Goal: Information Seeking & Learning: Learn about a topic

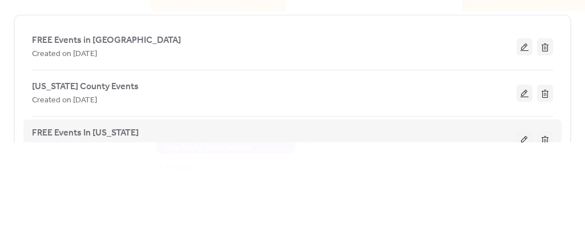
scroll to position [57, 0]
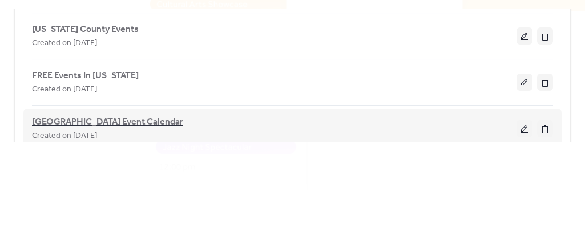
click at [110, 118] on span "[GEOGRAPHIC_DATA] Event Calendar" at bounding box center [107, 122] width 151 height 14
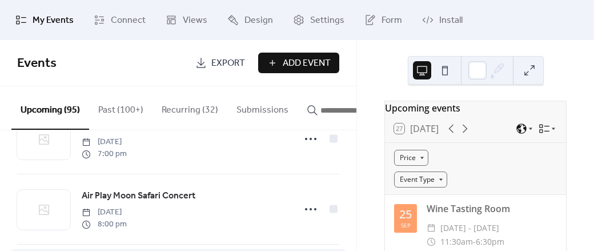
scroll to position [3415, 0]
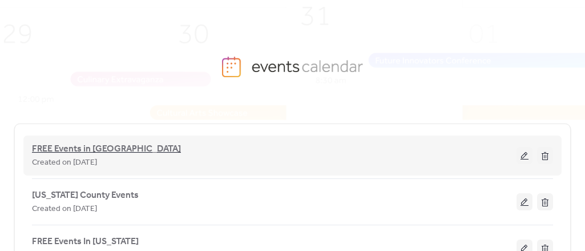
click at [93, 146] on span "FREE Events in [GEOGRAPHIC_DATA]" at bounding box center [106, 149] width 149 height 14
click at [107, 149] on span "FREE Events in [GEOGRAPHIC_DATA]" at bounding box center [106, 149] width 149 height 14
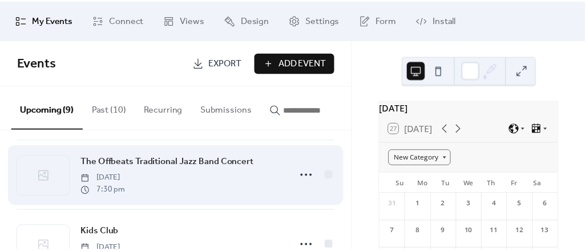
scroll to position [378, 0]
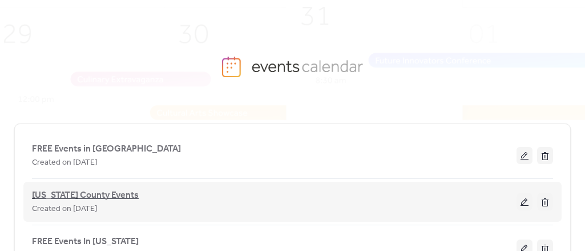
click at [79, 191] on span "[US_STATE] County Events" at bounding box center [85, 195] width 107 height 14
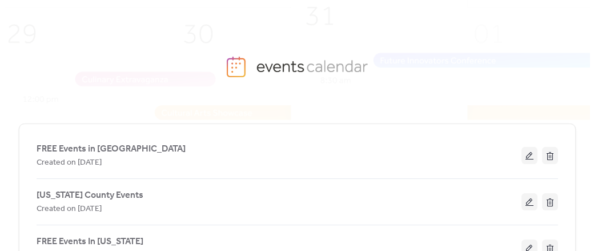
scroll to position [57, 0]
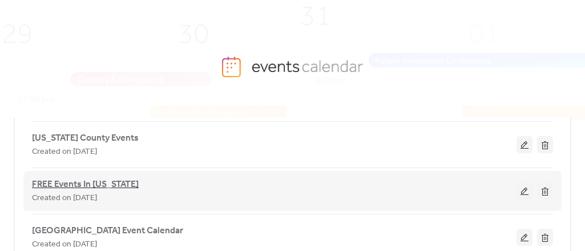
click at [90, 182] on span "FREE Events In [US_STATE]" at bounding box center [85, 185] width 107 height 14
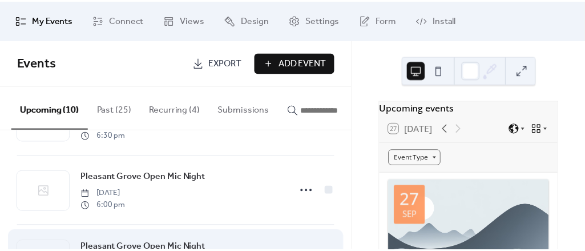
scroll to position [620, 0]
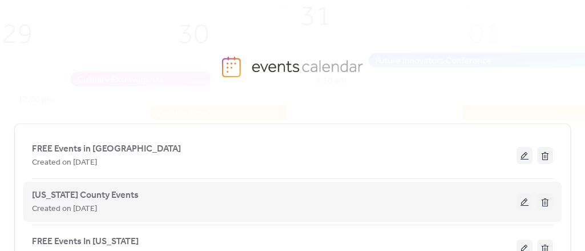
scroll to position [57, 0]
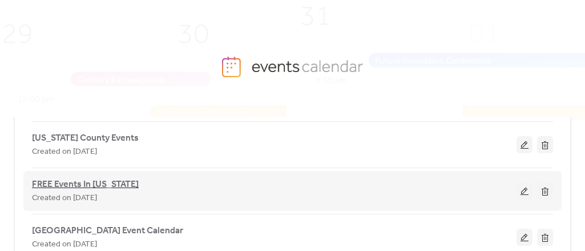
click at [90, 183] on span "FREE Events In [US_STATE]" at bounding box center [85, 185] width 107 height 14
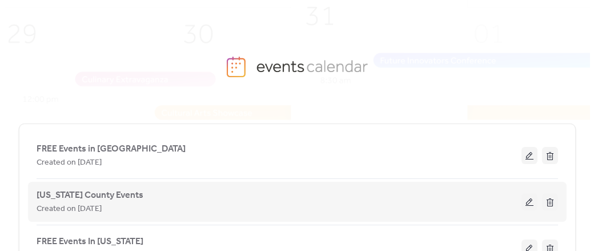
scroll to position [104, 0]
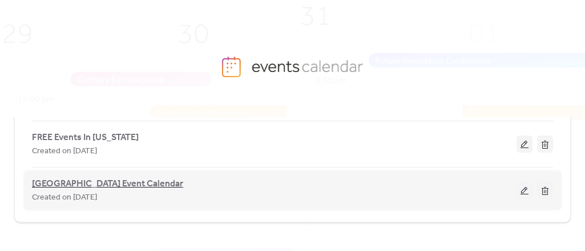
click at [108, 180] on span "[GEOGRAPHIC_DATA] Event Calendar" at bounding box center [107, 184] width 151 height 14
